Goal: Find specific page/section: Find specific page/section

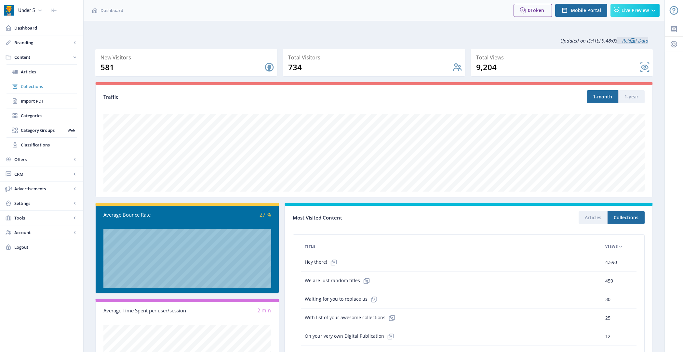
click at [38, 85] on span "Collections" at bounding box center [49, 86] width 56 height 7
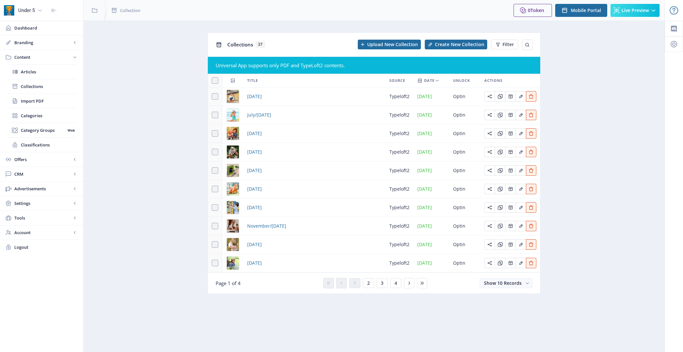
click at [629, 17] on div "0 Token Upgrade Mobile Portal Live Preview" at bounding box center [586, 10] width 156 height 21
click at [632, 10] on span "Live Preview" at bounding box center [634, 10] width 27 height 5
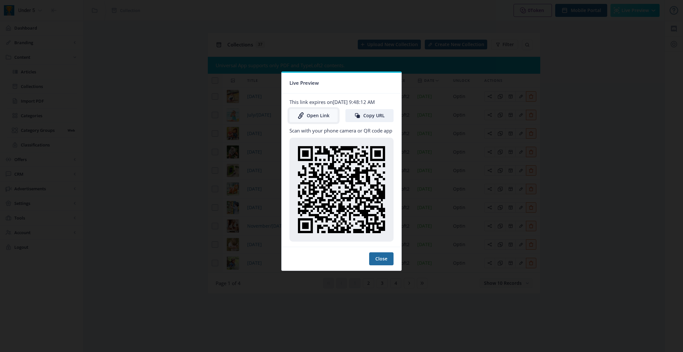
click at [301, 113] on icon at bounding box center [301, 116] width 7 height 7
click at [383, 253] on button "Close" at bounding box center [381, 259] width 24 height 13
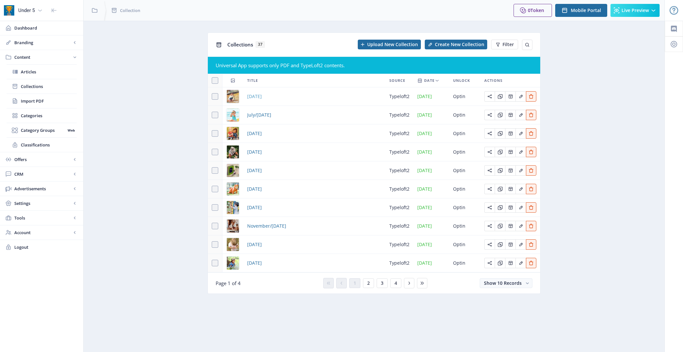
click at [259, 99] on span "September 2025" at bounding box center [254, 97] width 15 height 8
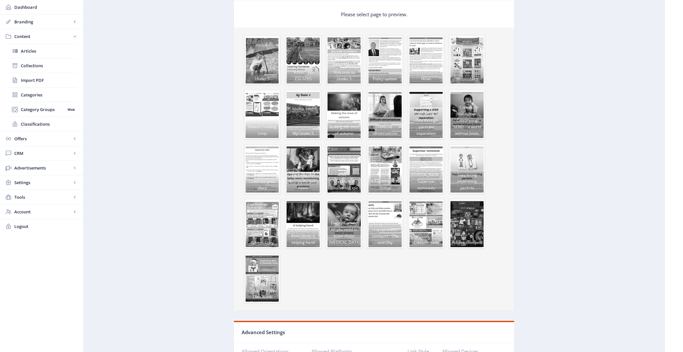
scroll to position [782, 0]
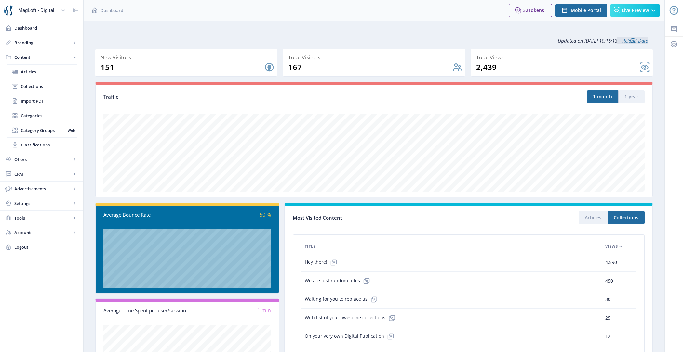
click at [45, 85] on span "Collections" at bounding box center [49, 86] width 56 height 7
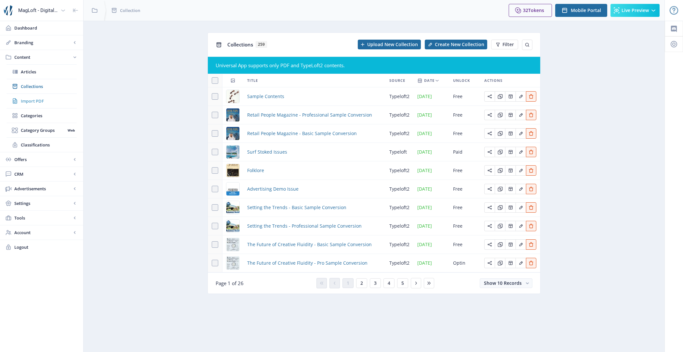
click at [44, 103] on span "Import PDF" at bounding box center [49, 101] width 56 height 7
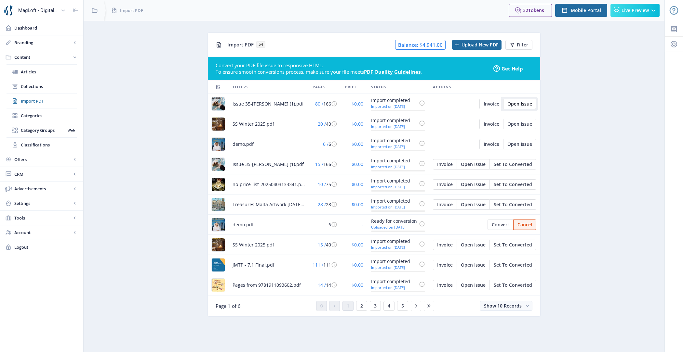
click at [527, 105] on span "Open Issue" at bounding box center [519, 103] width 25 height 5
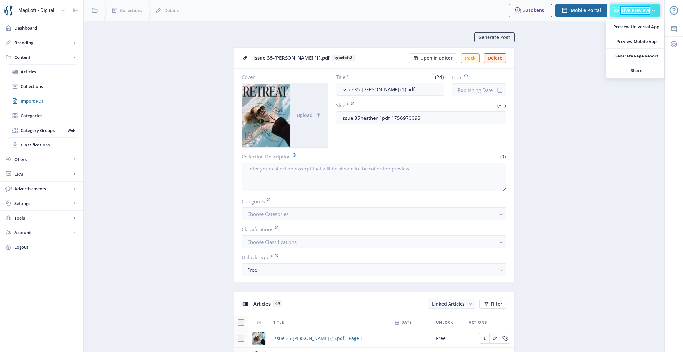
click at [641, 8] on span "Live Preview" at bounding box center [634, 10] width 27 height 5
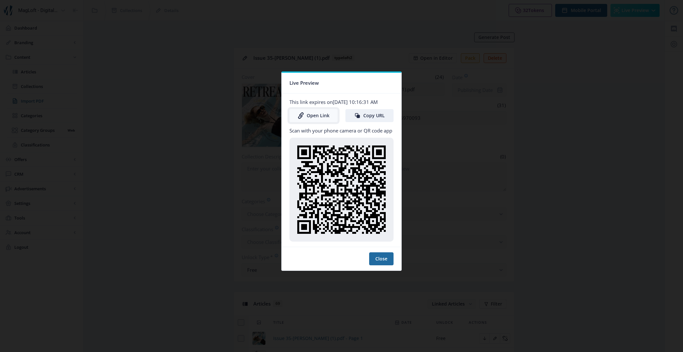
click at [312, 114] on link "Open Link" at bounding box center [313, 115] width 48 height 13
